Goal: Task Accomplishment & Management: Use online tool/utility

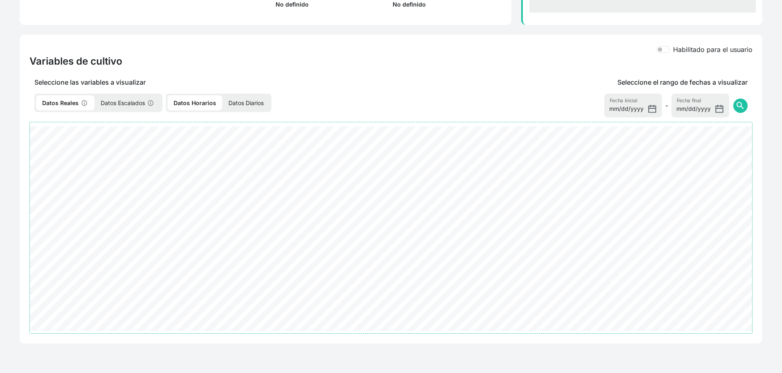
select select "2490"
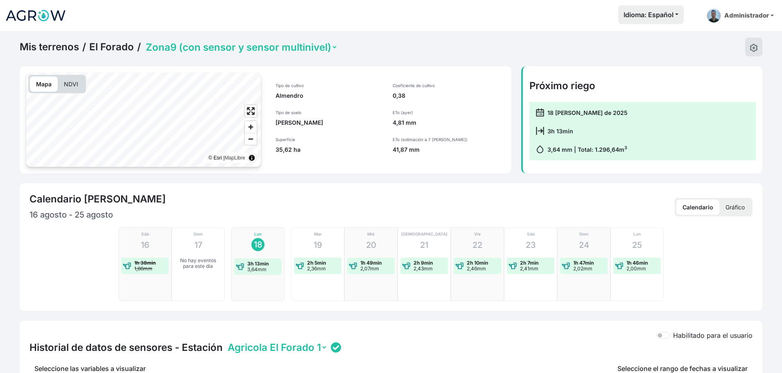
click at [52, 47] on link "Mis terrenos" at bounding box center [49, 47] width 59 height 12
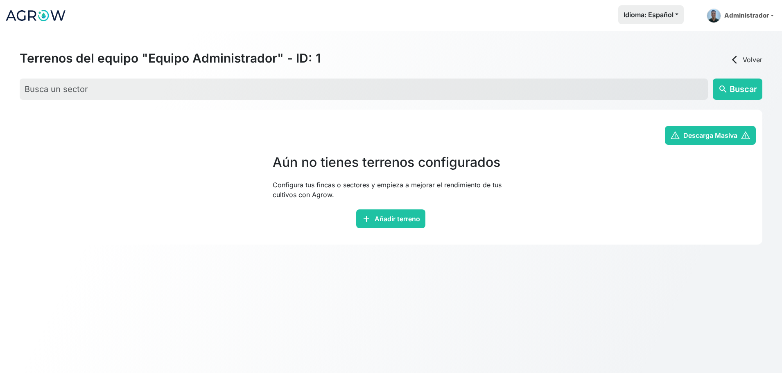
click at [742, 62] on link "arrow_back_ios Volver" at bounding box center [746, 60] width 33 height 10
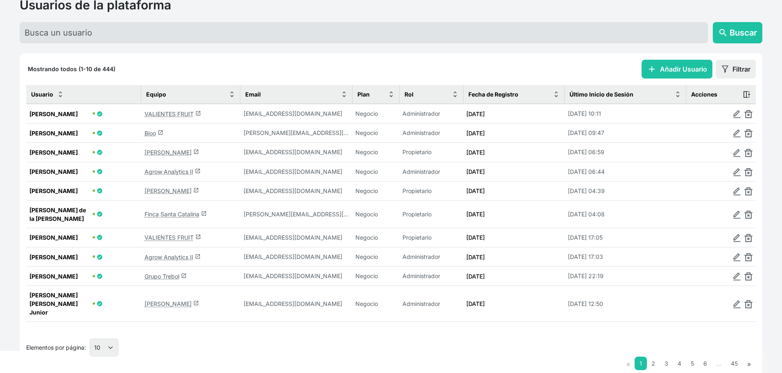
scroll to position [77, 0]
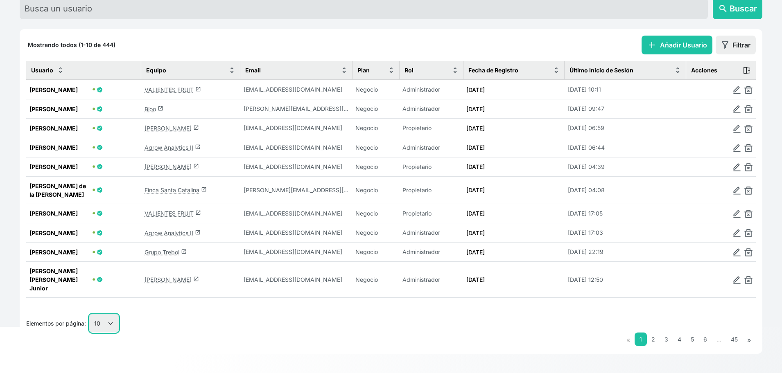
click at [109, 322] on select "10 25 50 100" at bounding box center [103, 323] width 29 height 18
select select "50"
click at [90, 333] on select "10 25 50 100" at bounding box center [103, 323] width 29 height 18
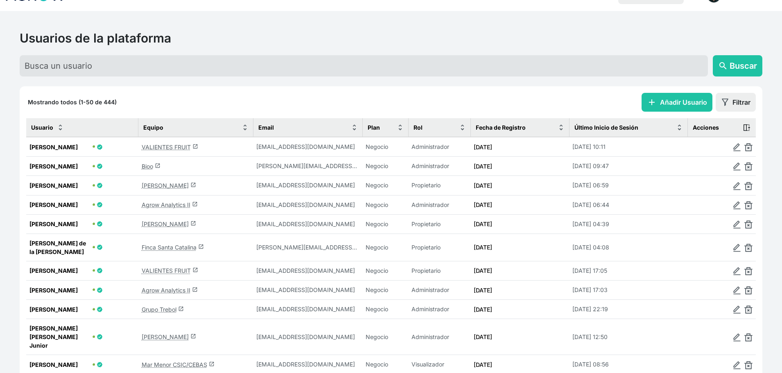
scroll to position [0, 0]
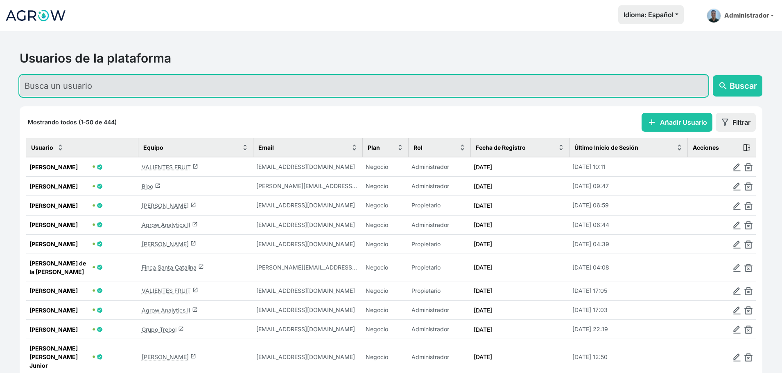
click at [139, 90] on input "text" at bounding box center [364, 85] width 688 height 21
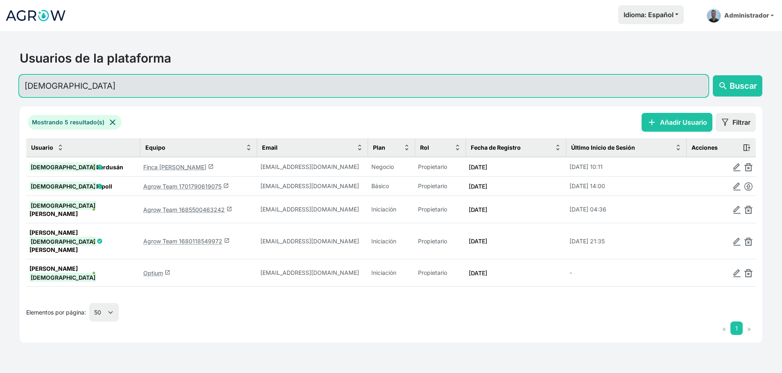
type input "jesús"
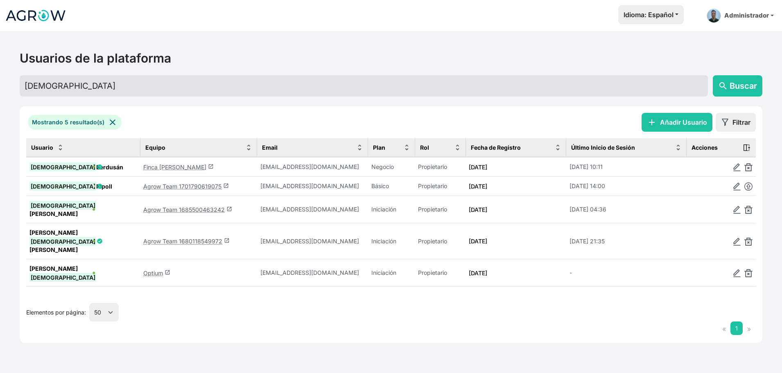
click at [175, 169] on link "Finca La Corona launch" at bounding box center [178, 167] width 70 height 7
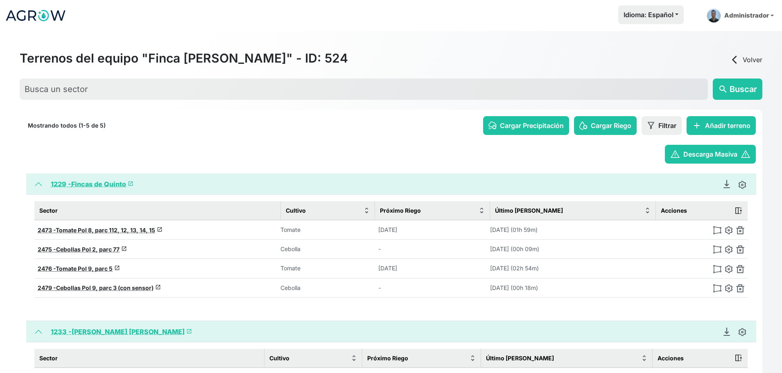
scroll to position [63, 0]
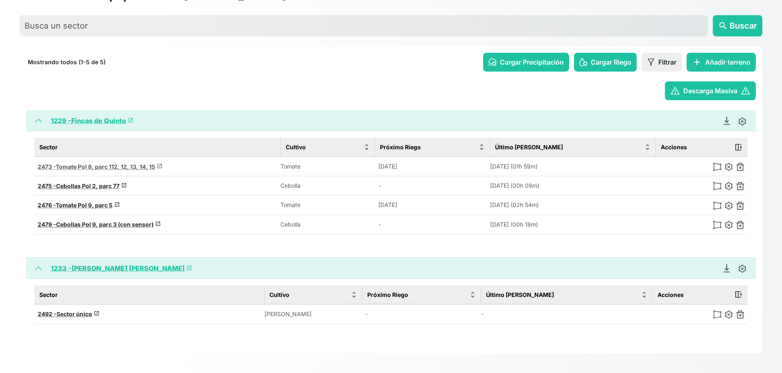
click at [88, 163] on span "Tomate Pol 8, parc 112, 12, 13, 14, 15" at bounding box center [105, 166] width 99 height 7
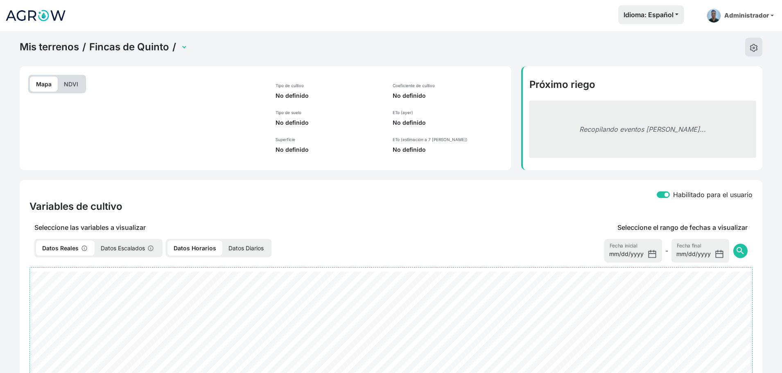
select select "2473"
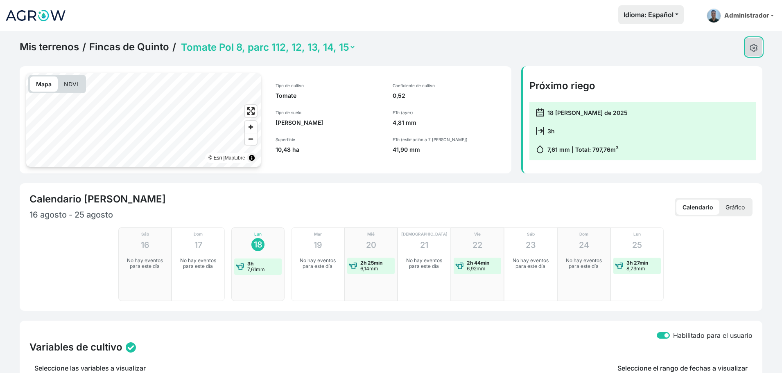
click at [756, 47] on img at bounding box center [754, 48] width 8 height 8
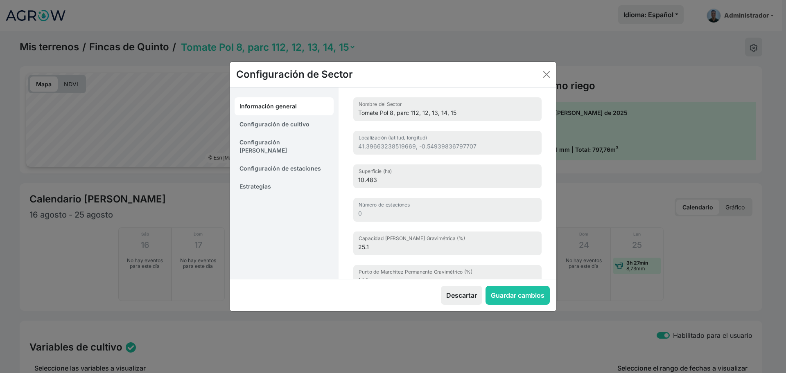
click at [266, 178] on link "Estrategias" at bounding box center [284, 187] width 99 height 18
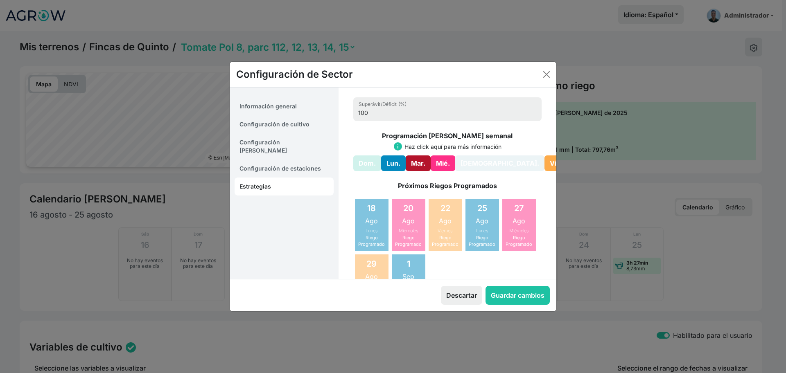
drag, startPoint x: 396, startPoint y: 162, endPoint x: 411, endPoint y: 161, distance: 15.2
click at [397, 162] on button "Lun." at bounding box center [393, 164] width 25 height 16
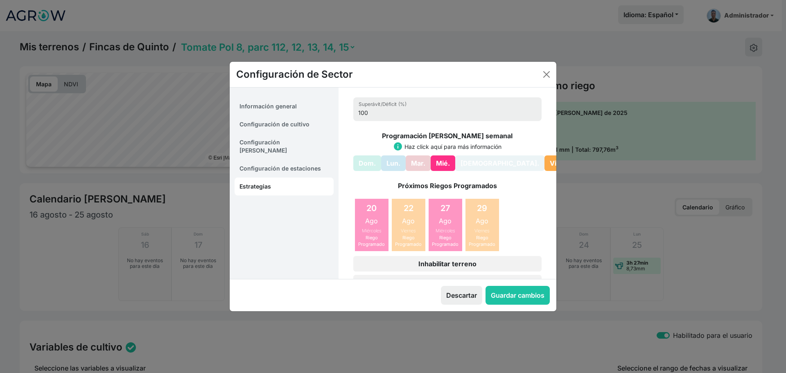
click at [445, 161] on button "Mié." at bounding box center [443, 164] width 25 height 16
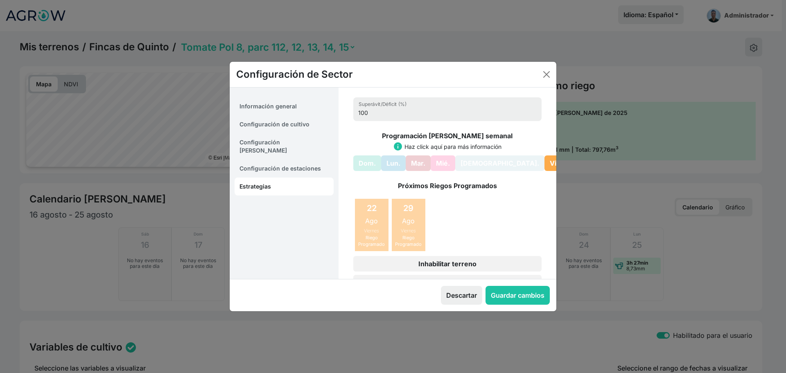
click at [545, 165] on button "Vie." at bounding box center [556, 164] width 23 height 16
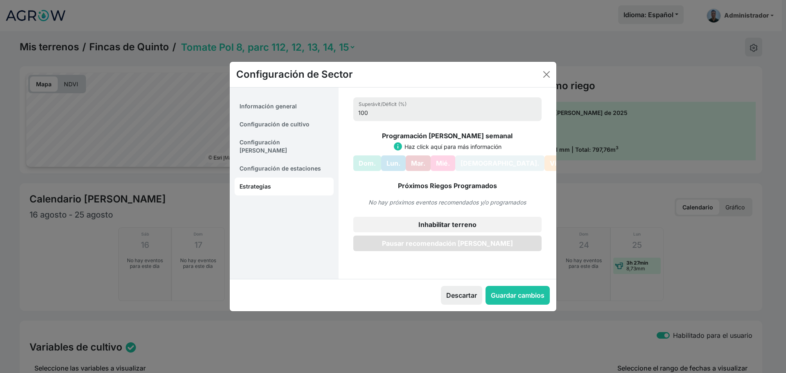
click at [429, 246] on button "Pausar recomendación de riego" at bounding box center [447, 244] width 188 height 16
click at [519, 294] on button "Guardar cambios" at bounding box center [518, 295] width 64 height 19
select select "7"
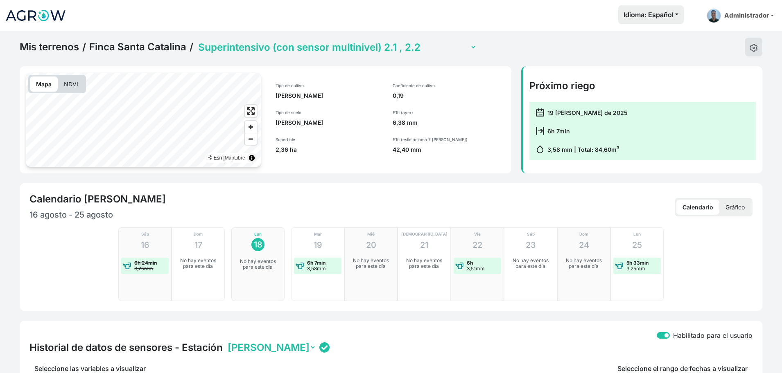
select select "2607"
click at [45, 54] on div "Mis terrenos / Finca Santa Catalina / Amoladores (con sensor) 3.5, 3.6 Secano 1…" at bounding box center [248, 47] width 457 height 19
click at [47, 45] on link "Mis terrenos" at bounding box center [49, 47] width 59 height 12
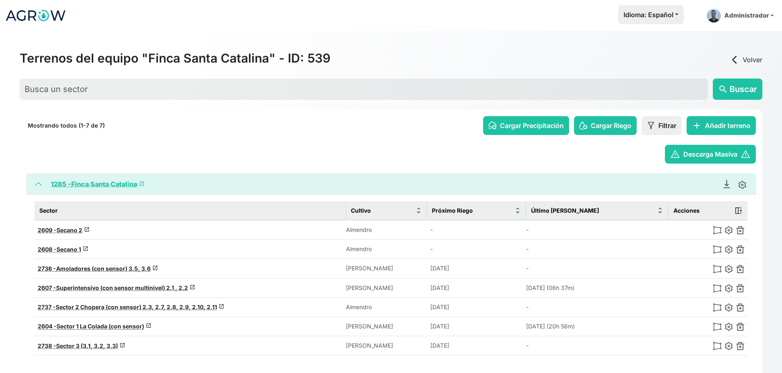
click at [742, 61] on link "arrow_back_ios Volver" at bounding box center [746, 60] width 33 height 10
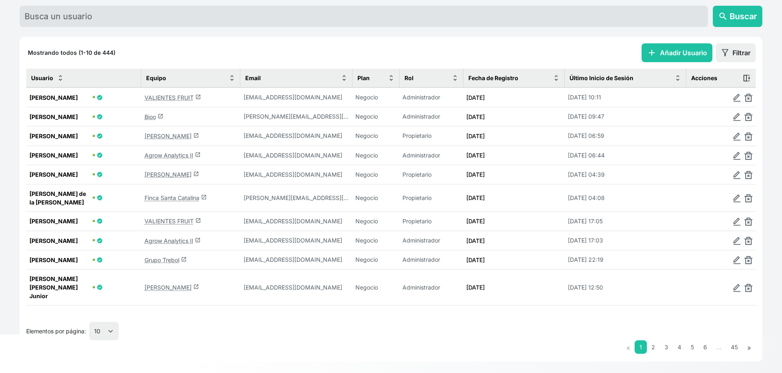
scroll to position [77, 0]
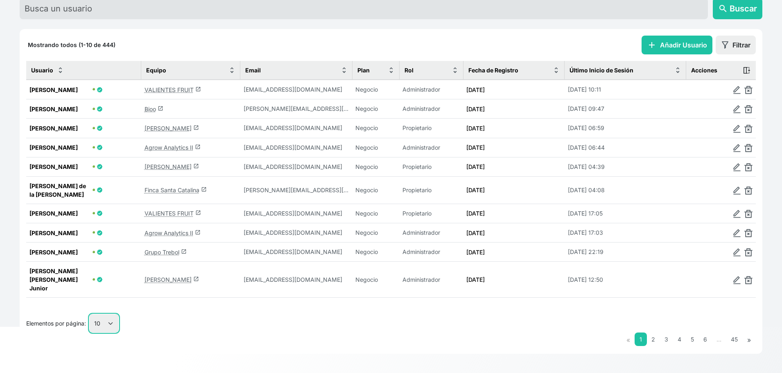
click at [99, 320] on select "10 25 50 100" at bounding box center [103, 323] width 29 height 18
select select "100"
click at [90, 333] on select "10 25 50 100" at bounding box center [103, 323] width 29 height 18
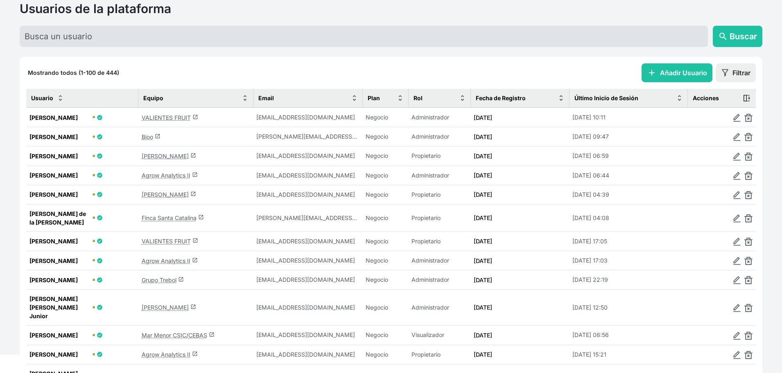
scroll to position [0, 0]
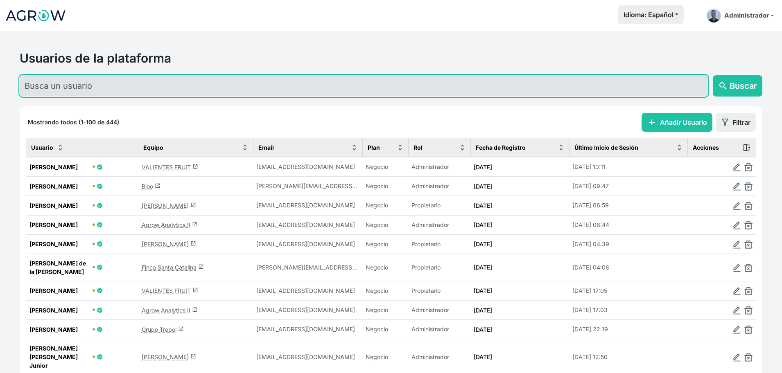
click at [164, 90] on input "text" at bounding box center [364, 85] width 688 height 21
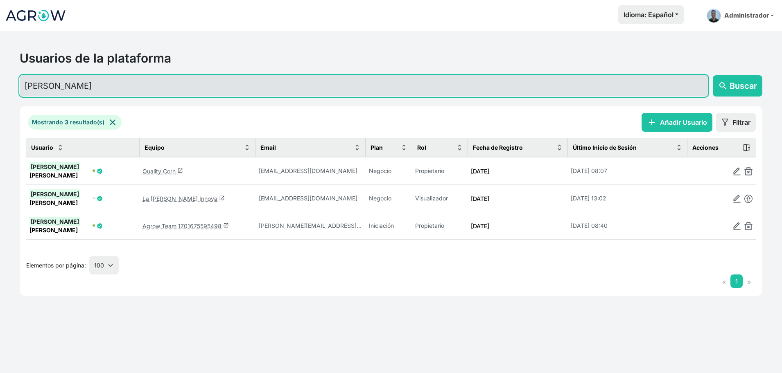
type input "[PERSON_NAME]"
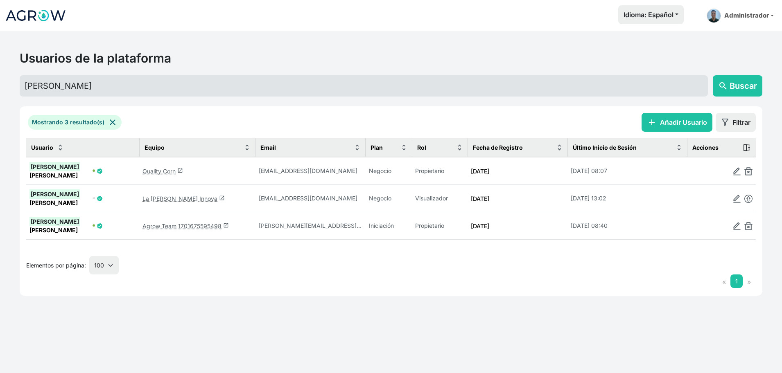
click at [166, 168] on link "Quality Corn launch" at bounding box center [162, 171] width 41 height 7
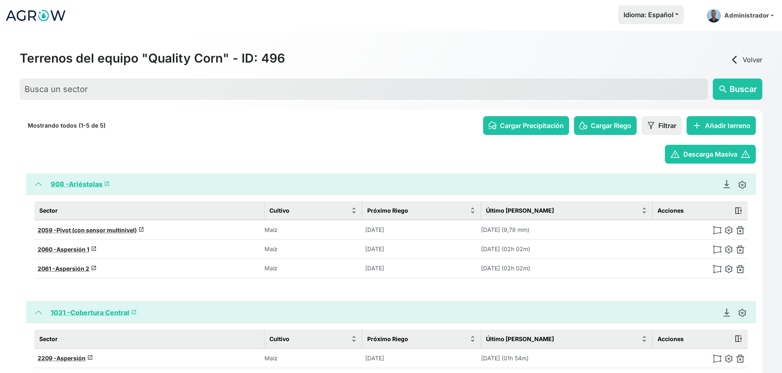
scroll to position [33, 0]
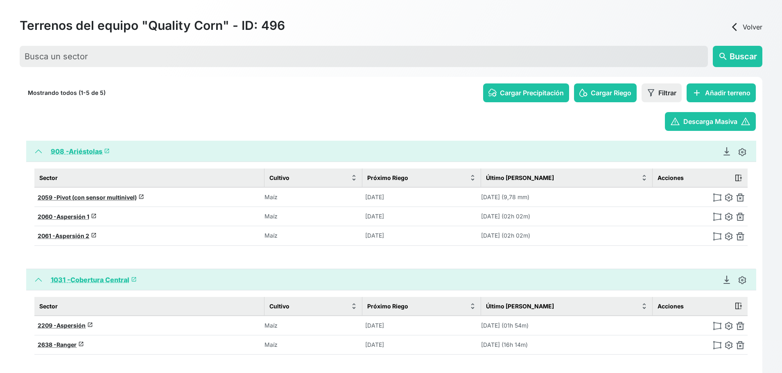
click at [95, 152] on link "908 - Ariéstolas launch" at bounding box center [80, 151] width 59 height 8
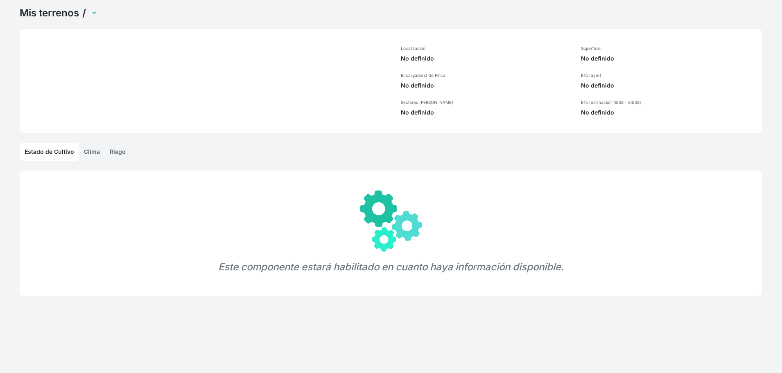
scroll to position [31, 0]
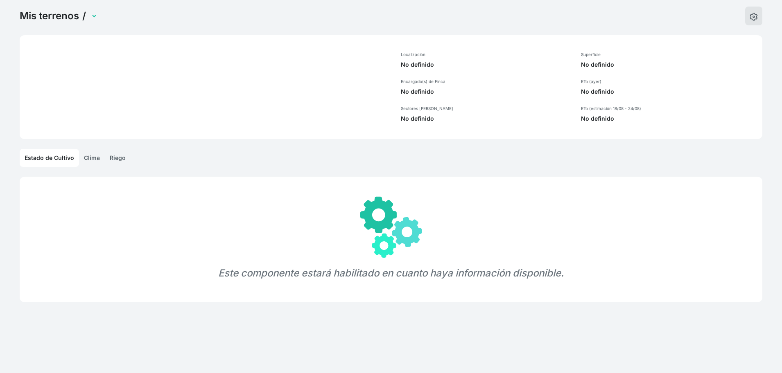
select select "908"
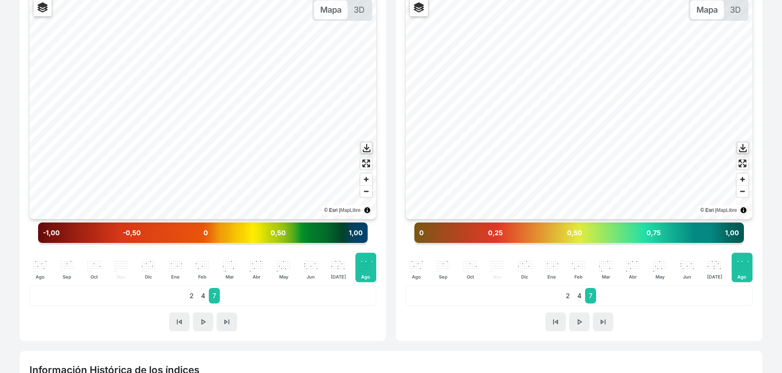
scroll to position [224, 0]
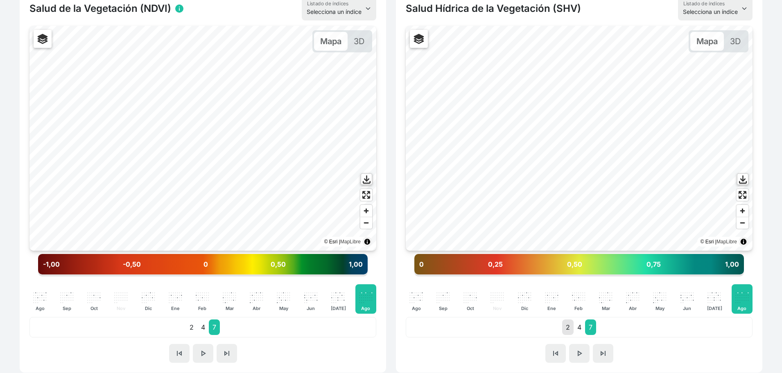
click at [565, 328] on p "2" at bounding box center [567, 328] width 11 height 16
click at [574, 328] on p "4" at bounding box center [579, 328] width 11 height 16
click at [592, 329] on p "7" at bounding box center [590, 328] width 11 height 16
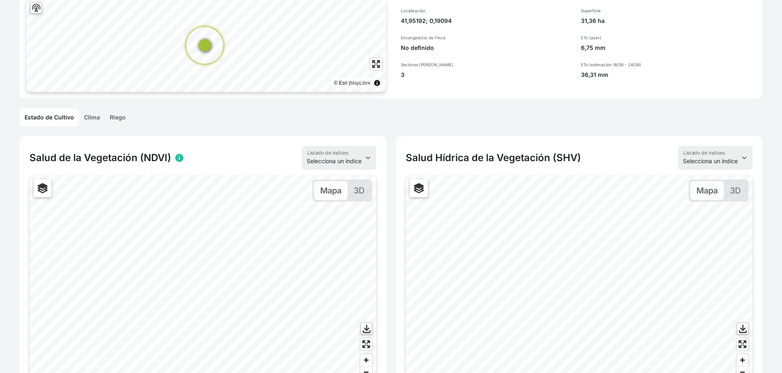
scroll to position [0, 0]
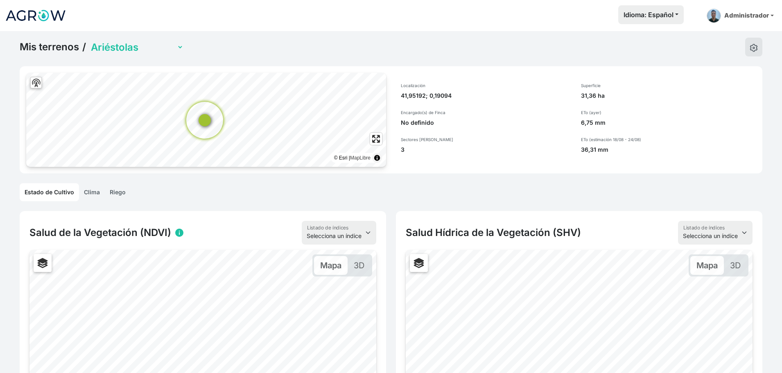
click at [139, 44] on select "Ariéstolas Cobertura Central" at bounding box center [136, 47] width 94 height 13
click at [89, 41] on select "Ariéstolas Cobertura Central" at bounding box center [136, 47] width 94 height 13
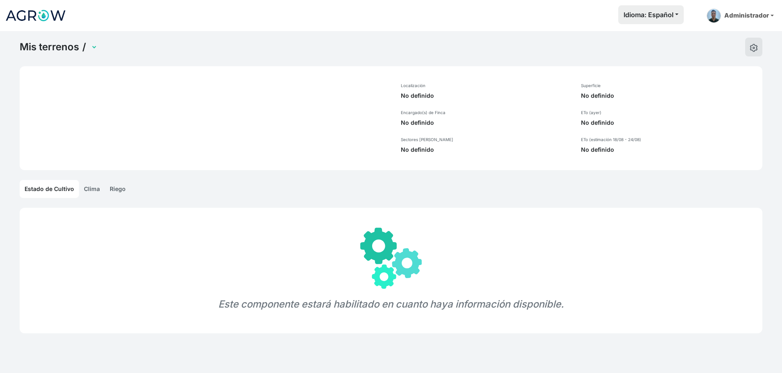
select select "1031"
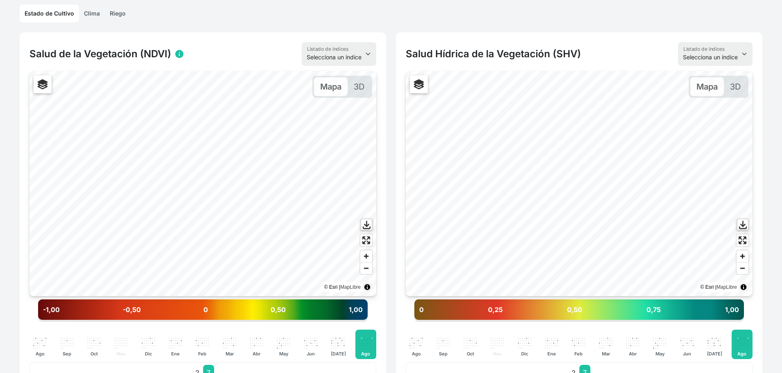
scroll to position [180, 0]
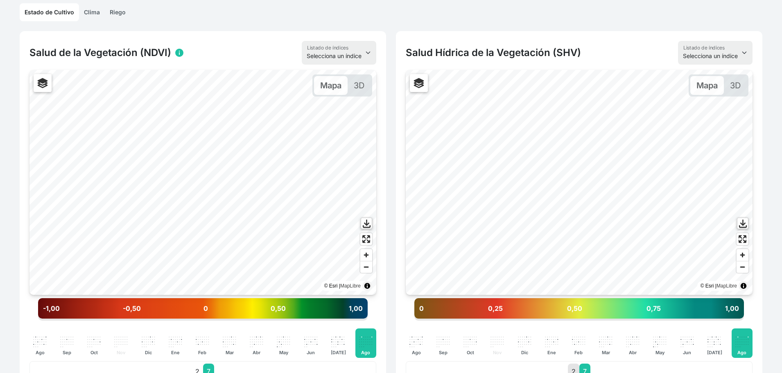
click at [576, 371] on p "2" at bounding box center [573, 372] width 11 height 16
click at [589, 368] on p "7" at bounding box center [584, 372] width 11 height 16
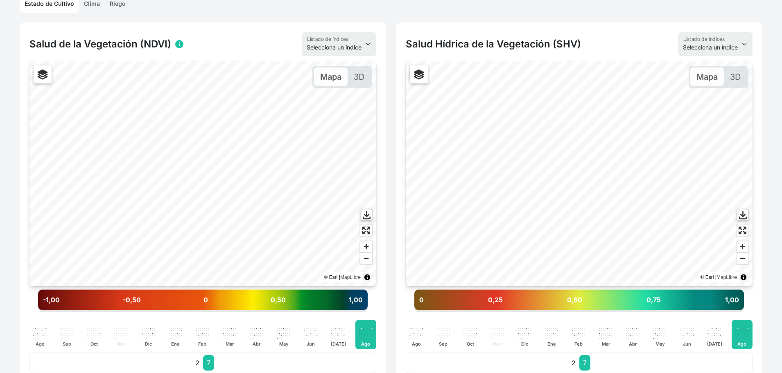
scroll to position [196, 0]
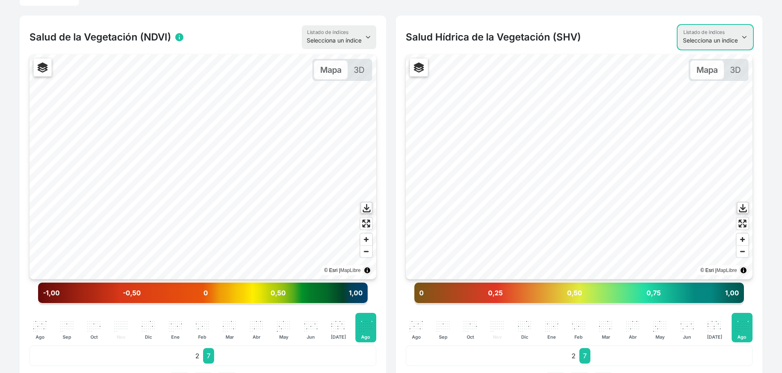
click at [699, 31] on select "Selecciona un índice NDVI NDMI SAVI FVC SHV Thermal" at bounding box center [715, 37] width 75 height 24
select select "thermal"
click at [678, 25] on select "Selecciona un índice NDVI NDMI SAVI FVC SHV Thermal" at bounding box center [715, 37] width 75 height 24
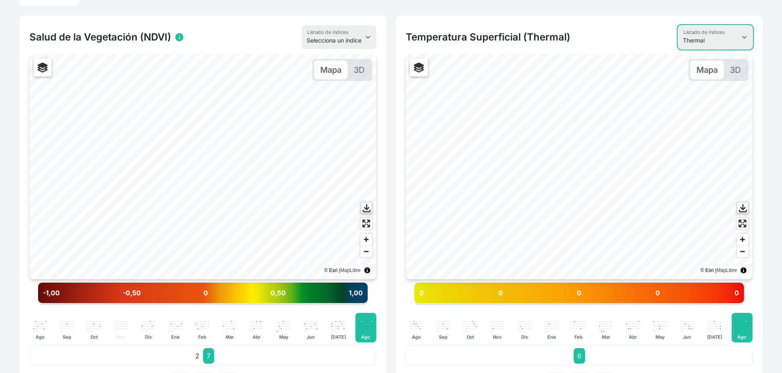
scroll to position [0, 0]
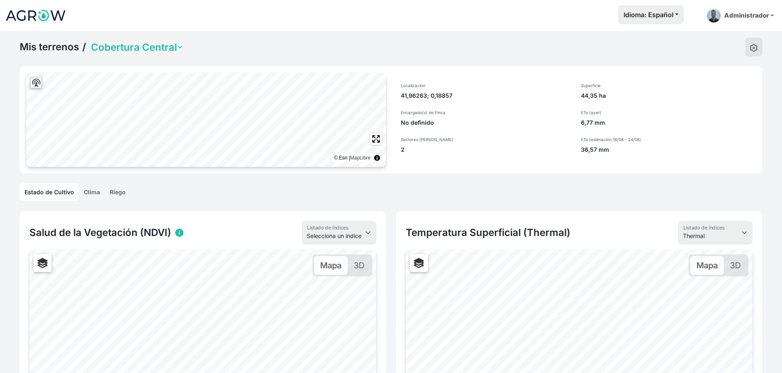
click at [116, 199] on link "Riego" at bounding box center [118, 192] width 26 height 18
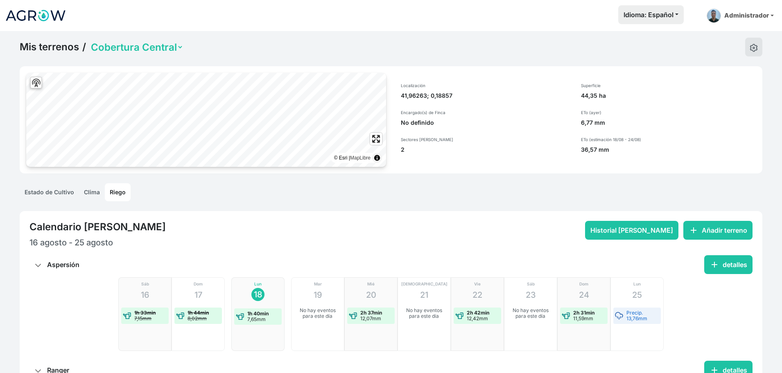
click at [46, 49] on link "Mis terrenos" at bounding box center [49, 47] width 59 height 12
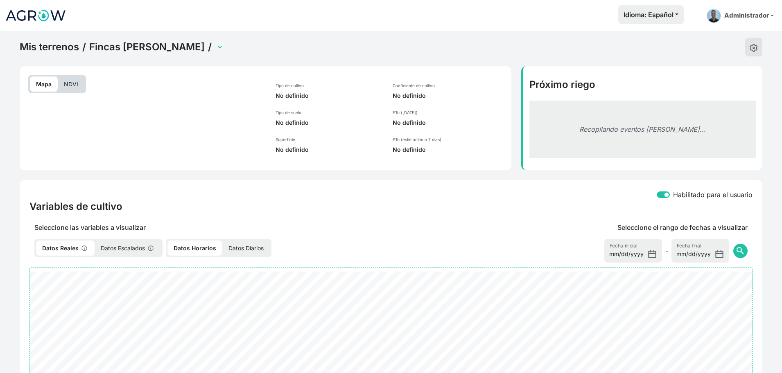
select select "2473"
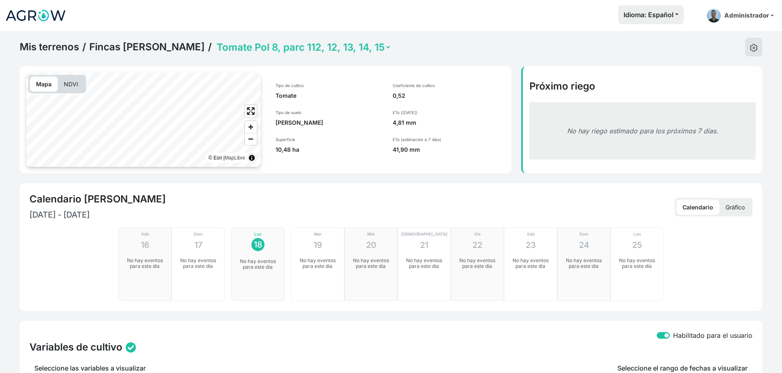
click at [142, 49] on link "Fincas de Quinto" at bounding box center [146, 47] width 115 height 12
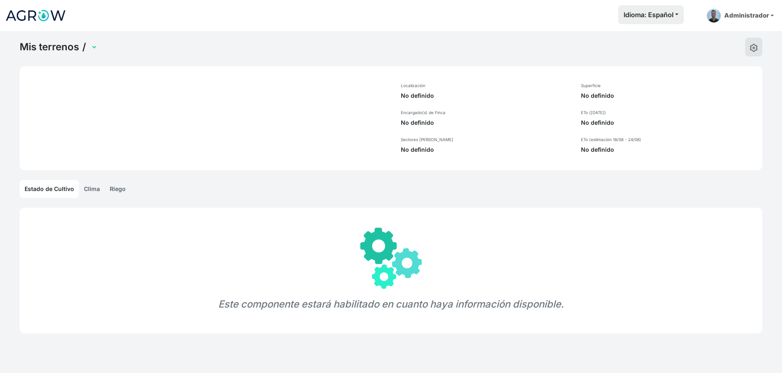
select select "1229"
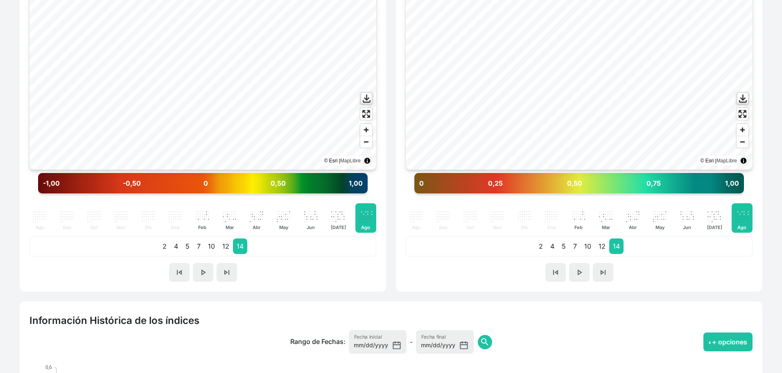
scroll to position [316, 0]
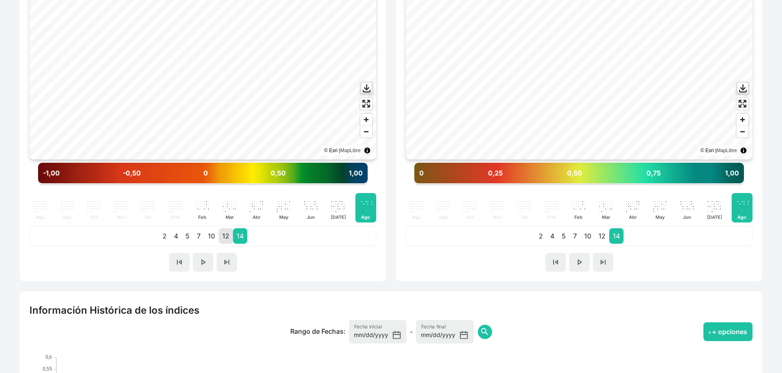
click at [232, 235] on p "12" at bounding box center [226, 236] width 14 height 16
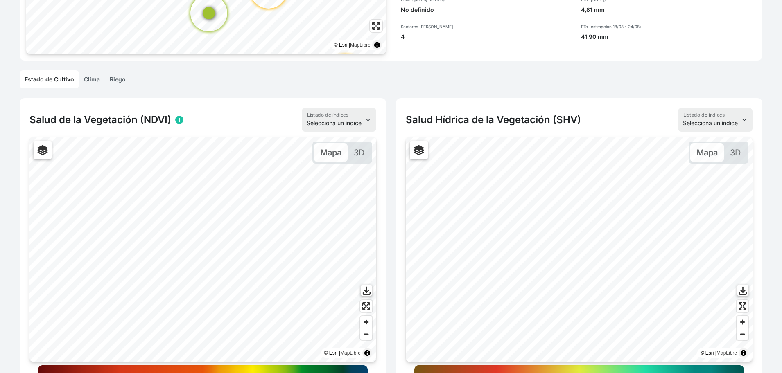
scroll to position [106, 0]
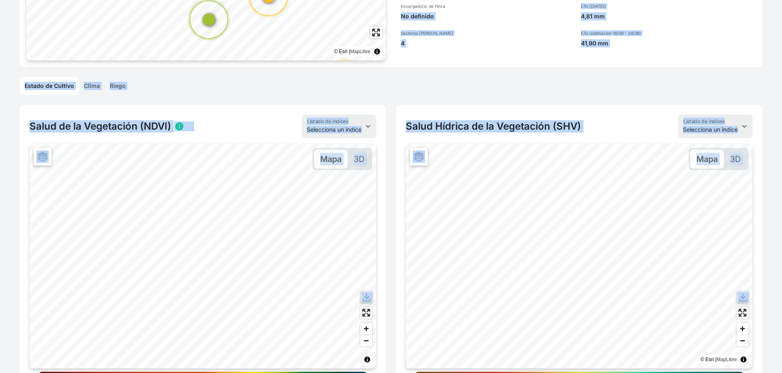
drag, startPoint x: 393, startPoint y: 346, endPoint x: 477, endPoint y: 8, distance: 348.9
click at [477, 8] on div "Mis terrenos / Fincas de Quinto Trigo La Corona © Esri | MapLibre Localización …" at bounding box center [391, 359] width 782 height 868
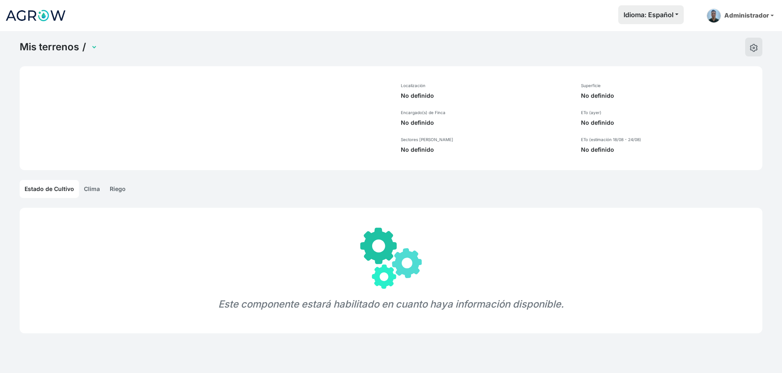
select select "1229"
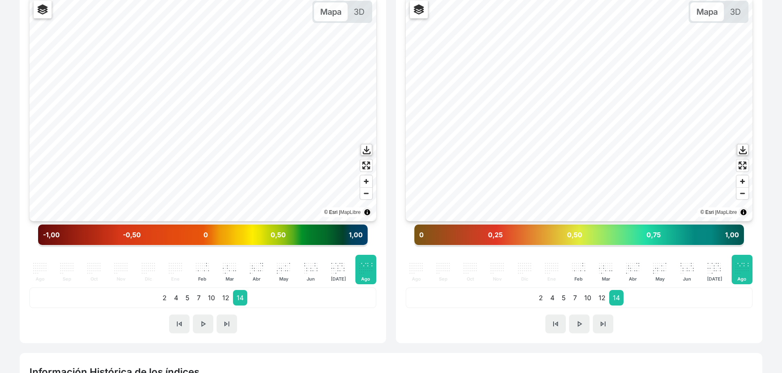
scroll to position [255, 0]
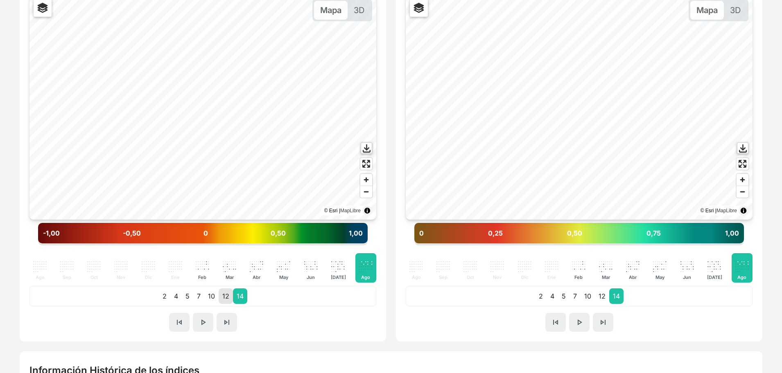
click at [228, 299] on p "12" at bounding box center [226, 297] width 14 height 16
click at [365, 179] on span "Zoom in" at bounding box center [366, 180] width 12 height 12
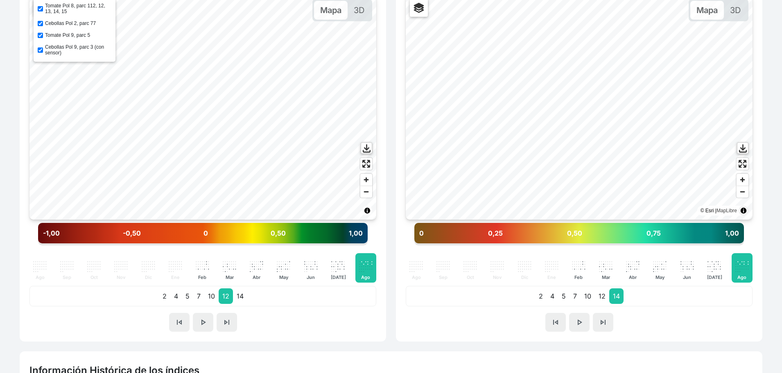
click at [40, 35] on input "Tomate Pol 9, parc 5" at bounding box center [40, 35] width 5 height 5
checkbox input "true"
click at [40, 7] on input "Tomate Pol 8, parc 112, 12, 13, 14, 15" at bounding box center [40, 8] width 5 height 5
click at [40, 8] on input "Tomate Pol 8, parc 112, 12, 13, 14, 15" at bounding box center [40, 8] width 5 height 5
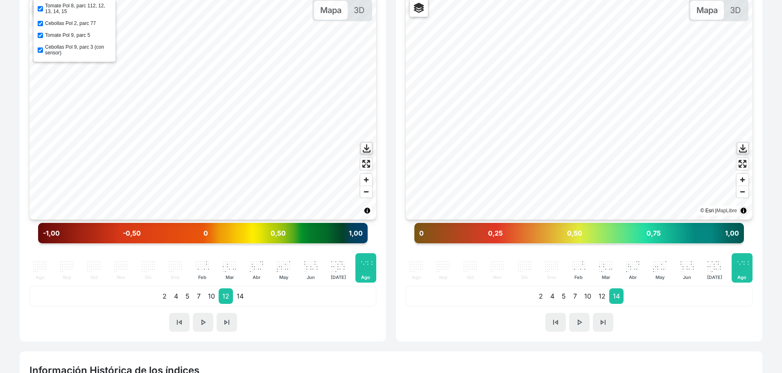
click at [40, 8] on input "Tomate Pol 8, parc 112, 12, 13, 14, 15" at bounding box center [40, 8] width 5 height 5
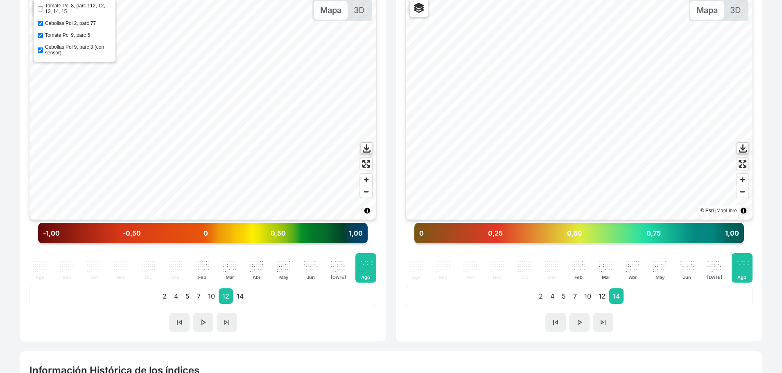
click at [40, 8] on input "Tomate Pol 8, parc 112, 12, 13, 14, 15" at bounding box center [40, 8] width 5 height 5
checkbox input "true"
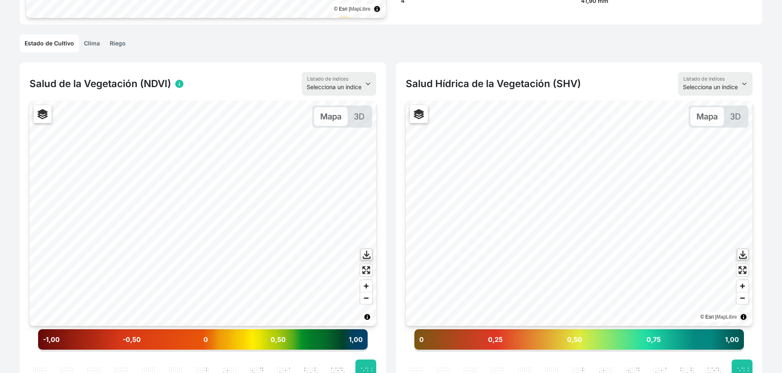
scroll to position [176, 0]
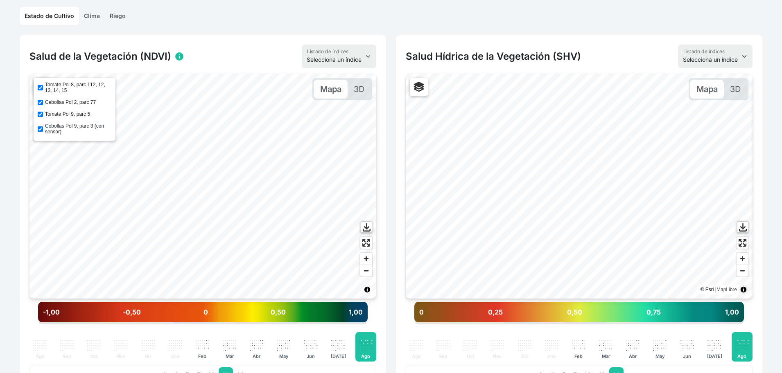
click at [39, 114] on input "Tomate Pol 9, parc 5" at bounding box center [40, 114] width 5 height 5
checkbox input "true"
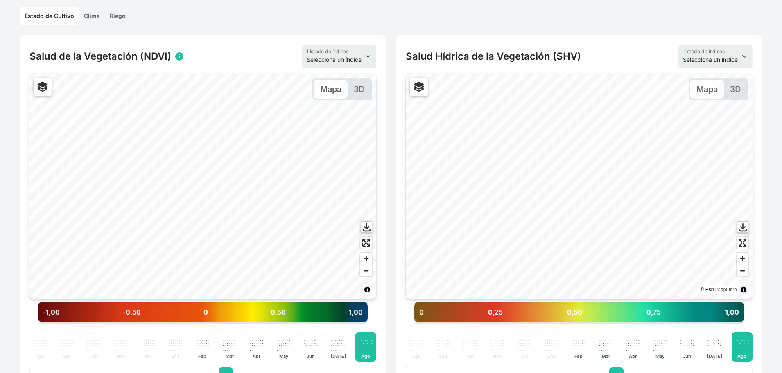
click at [122, 13] on link "Riego" at bounding box center [118, 16] width 26 height 18
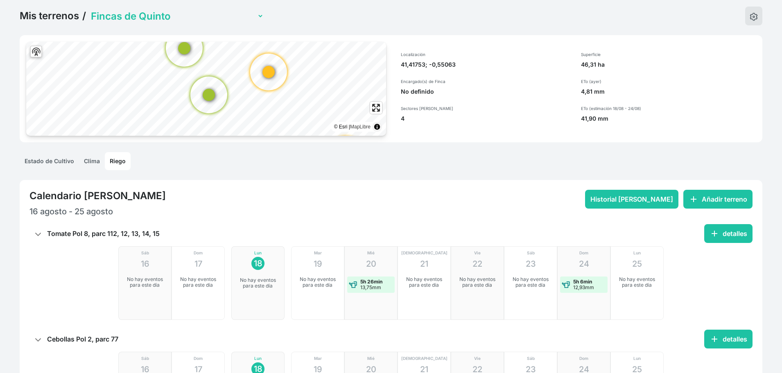
scroll to position [331, 0]
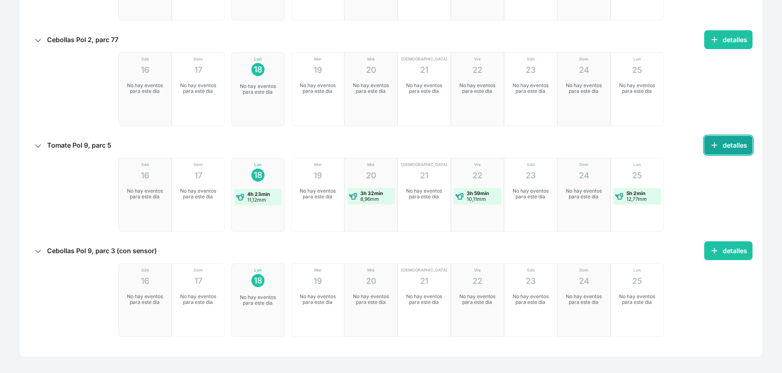
click at [719, 145] on span "add" at bounding box center [715, 145] width 10 height 10
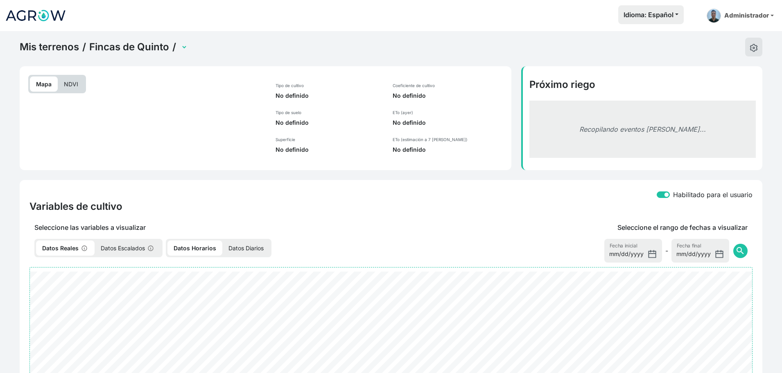
select select "2476"
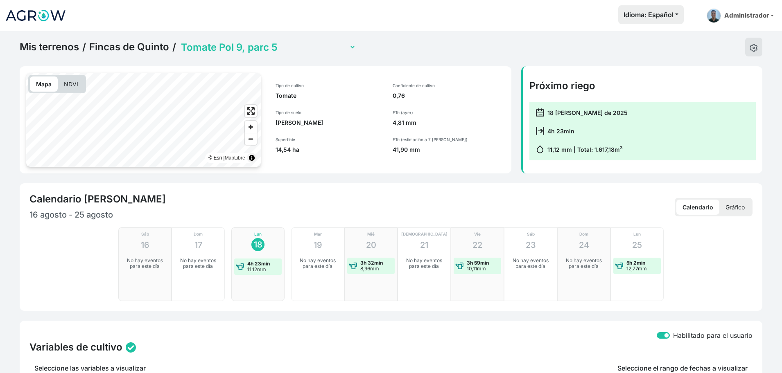
click at [75, 93] on div "Mapa NDVI" at bounding box center [57, 84] width 58 height 18
click at [75, 83] on p "NDVI" at bounding box center [71, 84] width 27 height 15
click at [57, 45] on link "Mis terrenos" at bounding box center [49, 47] width 59 height 12
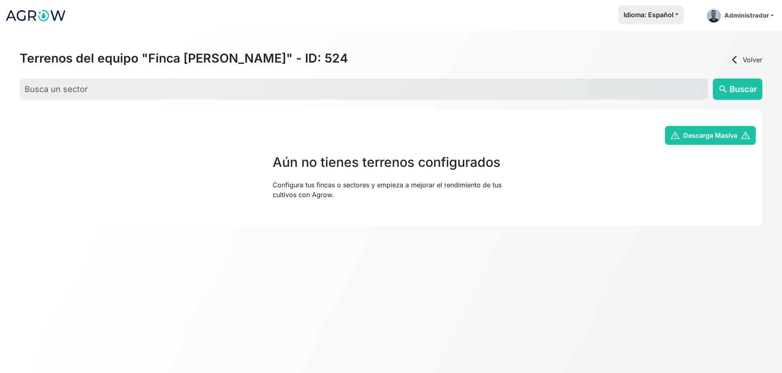
click at [57, 45] on html "Idioma: Español Español English Português Administrador Preferencias Usuarios d…" at bounding box center [391, 186] width 782 height 373
